Goal: Information Seeking & Learning: Learn about a topic

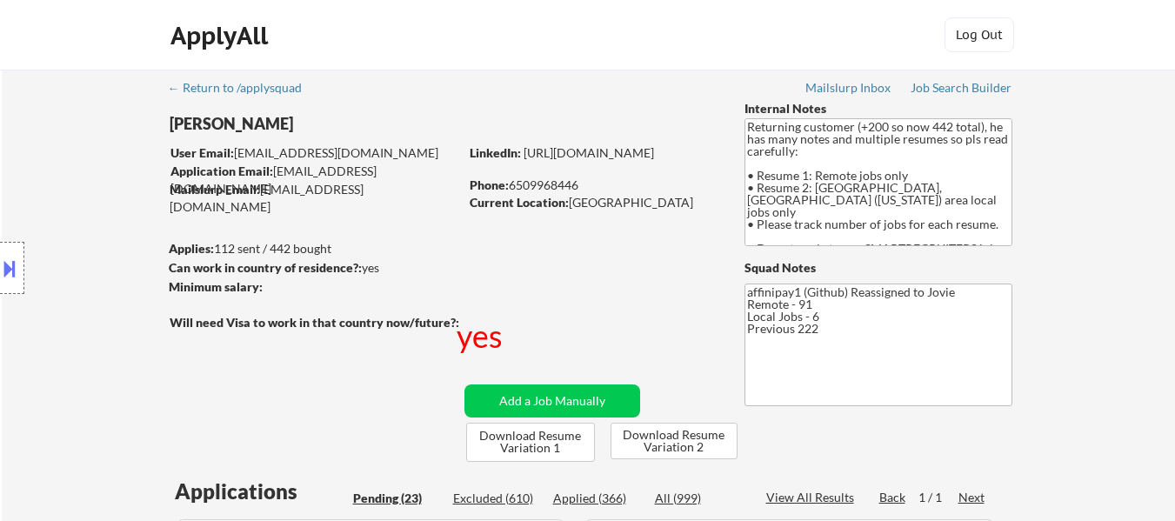
select select ""pending""
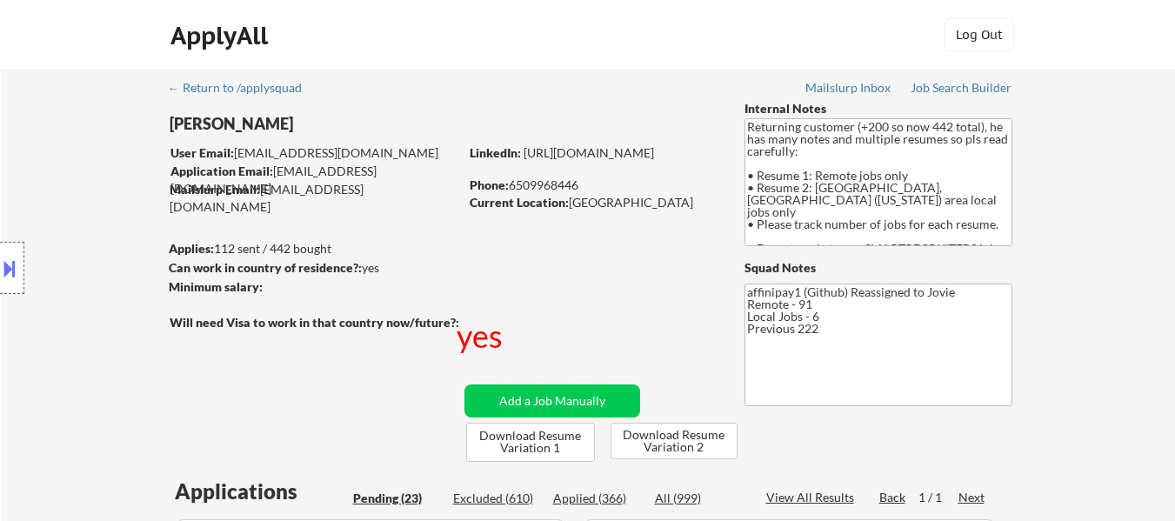
select select ""pending""
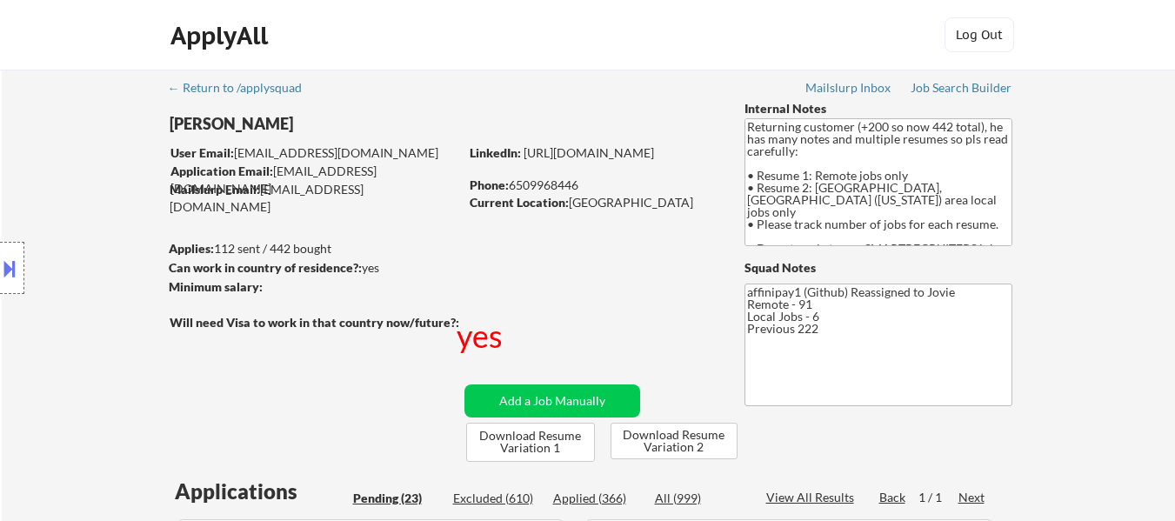
select select ""pending""
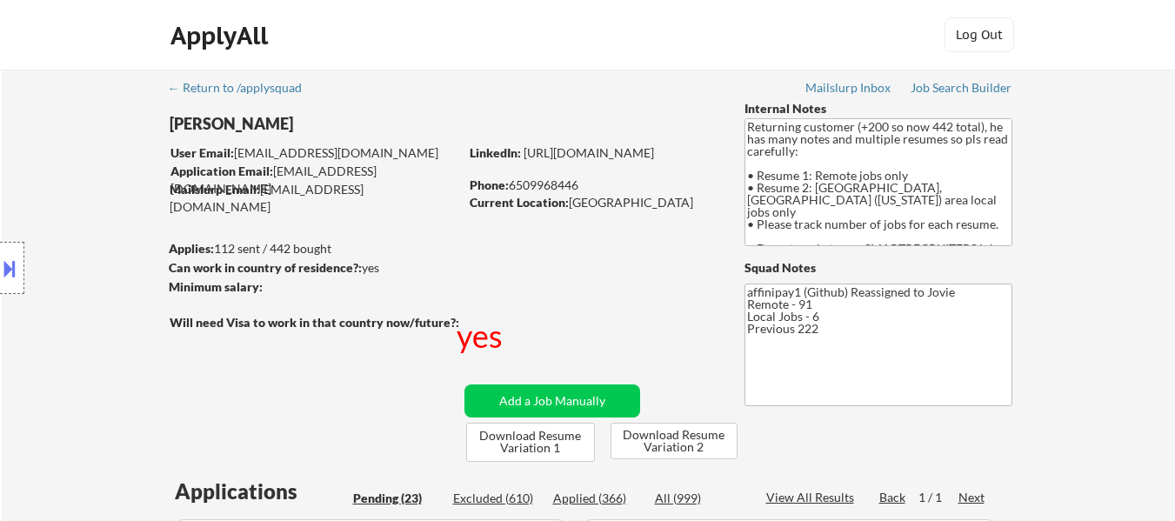
select select ""pending""
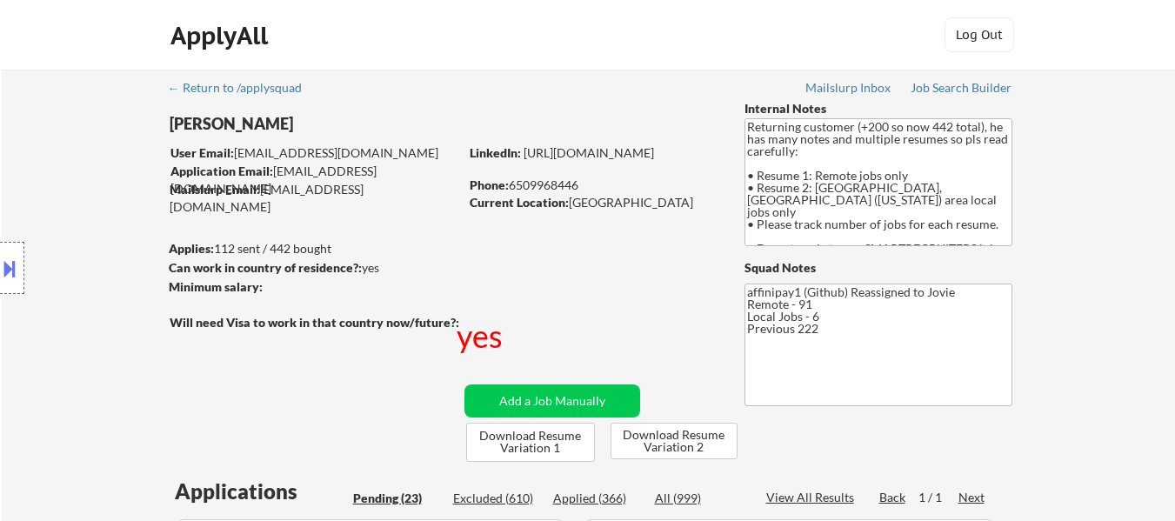
select select ""pending""
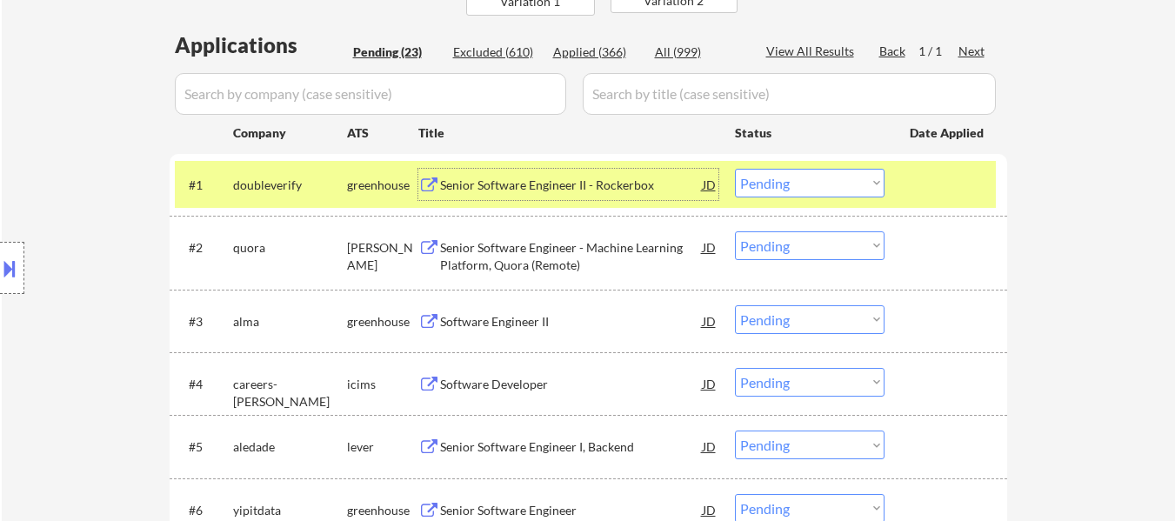
click at [581, 180] on div "Senior Software Engineer II - Rockerbox" at bounding box center [571, 185] width 263 height 17
